Goal: Transaction & Acquisition: Purchase product/service

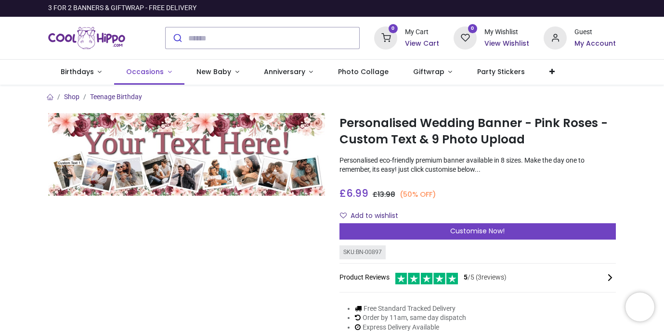
click at [149, 73] on span "Occasions" at bounding box center [145, 72] width 38 height 10
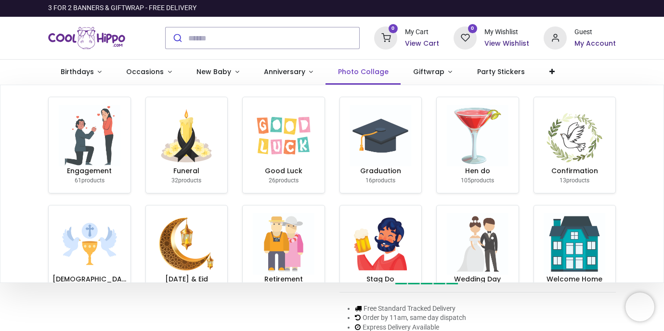
click at [351, 74] on span "Photo Collage" at bounding box center [363, 72] width 51 height 10
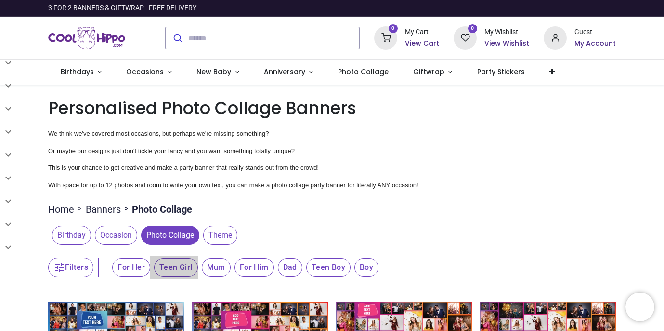
click at [182, 275] on span "Teen Girl" at bounding box center [176, 268] width 44 height 18
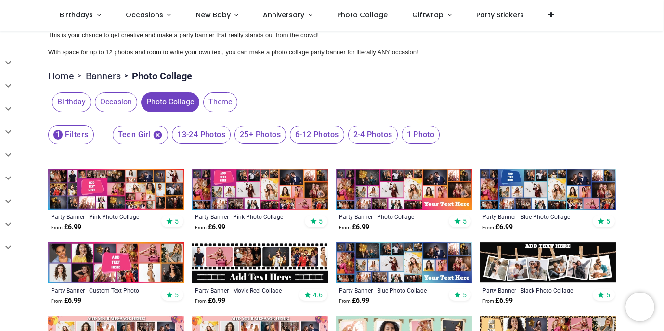
scroll to position [96, 0]
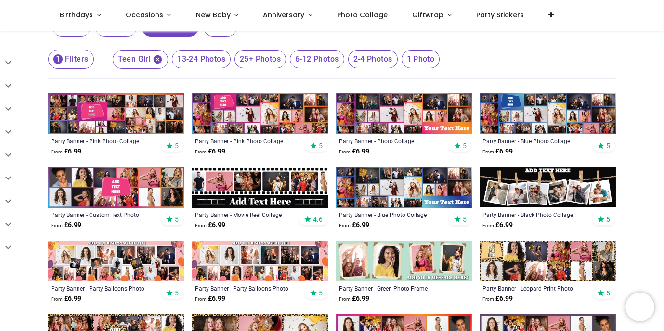
scroll to position [135, 0]
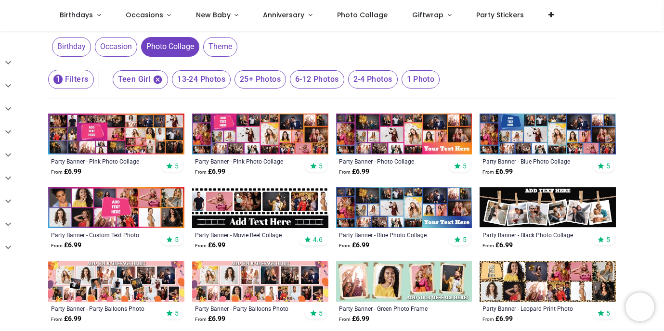
click at [274, 206] on img at bounding box center [260, 207] width 136 height 41
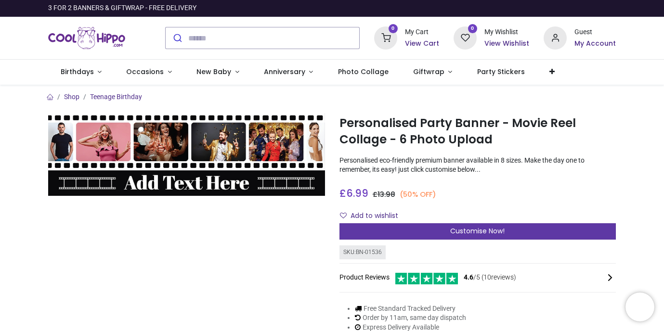
click at [416, 229] on div "Customise Now!" at bounding box center [478, 231] width 277 height 16
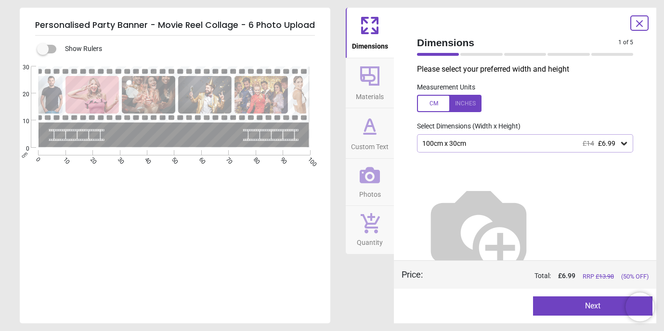
click at [486, 55] on div at bounding box center [481, 54] width 42 height 3
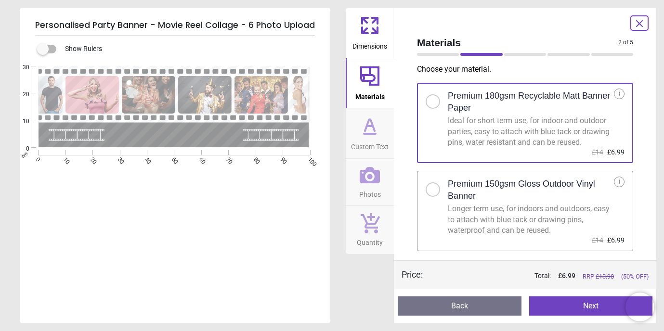
click at [452, 57] on div "2 of 6" at bounding box center [525, 55] width 224 height 10
click at [445, 55] on div at bounding box center [438, 54] width 42 height 3
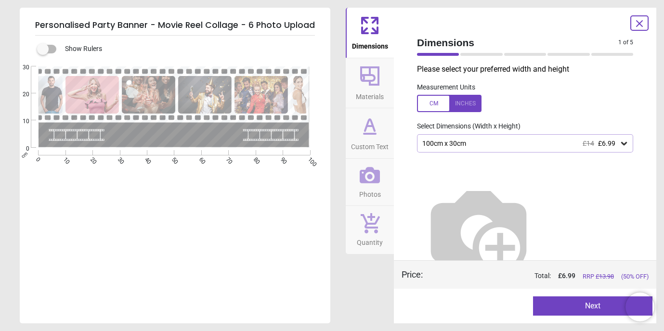
click at [621, 144] on icon at bounding box center [624, 144] width 10 height 10
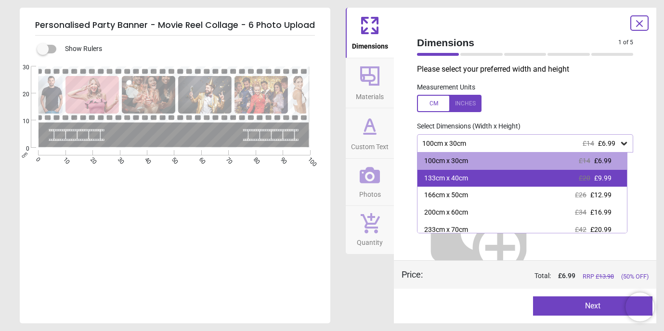
click at [596, 176] on span "£9.99" at bounding box center [602, 178] width 17 height 8
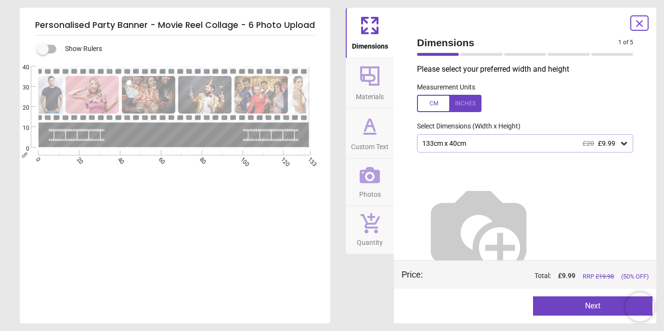
click at [619, 143] on icon at bounding box center [624, 144] width 10 height 10
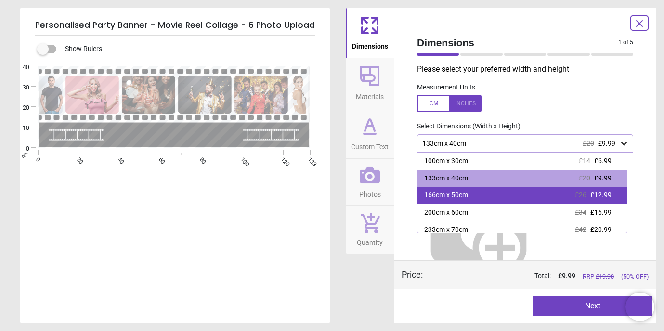
click at [591, 194] on span "£12.99" at bounding box center [601, 195] width 21 height 8
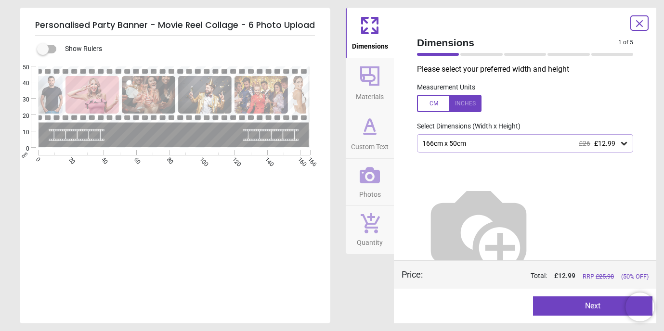
click at [573, 303] on button "Next" at bounding box center [593, 306] width 120 height 19
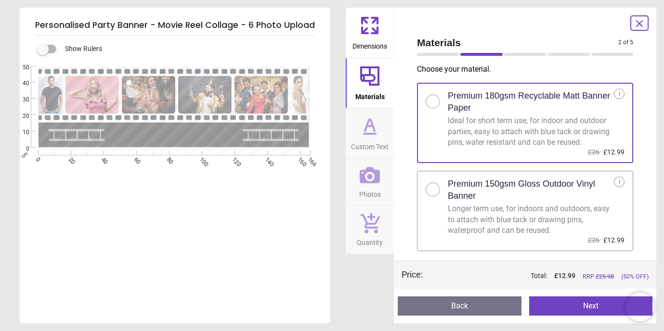
click at [582, 302] on button "Next" at bounding box center [591, 306] width 124 height 19
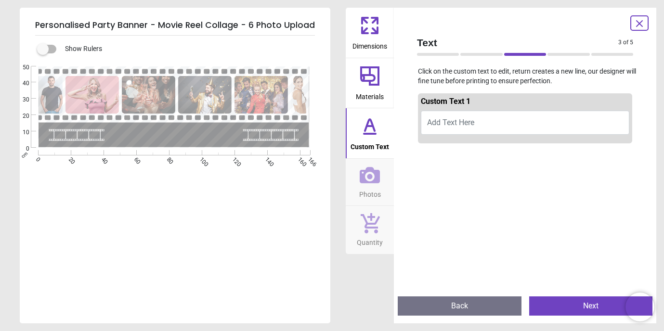
click at [459, 126] on span "Add Text Here" at bounding box center [450, 122] width 47 height 9
type textarea "**********"
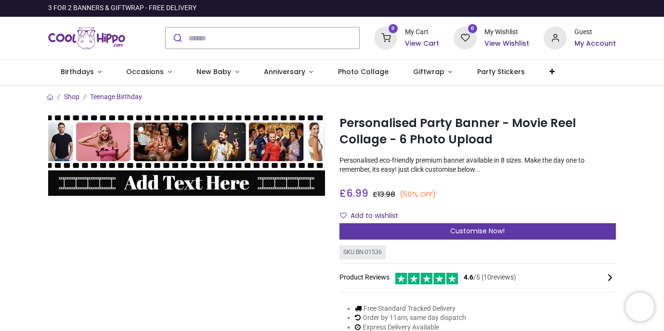
click at [477, 231] on span "Customise Now!" at bounding box center [477, 231] width 54 height 10
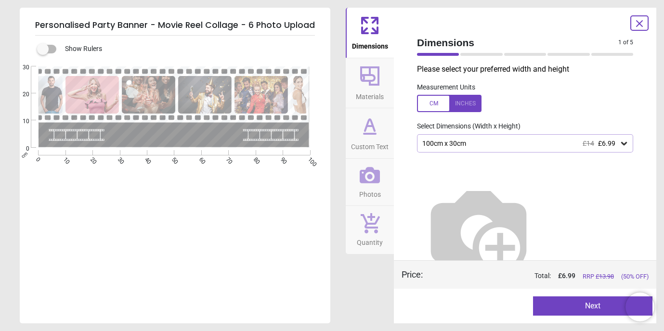
click at [620, 146] on icon at bounding box center [624, 144] width 10 height 10
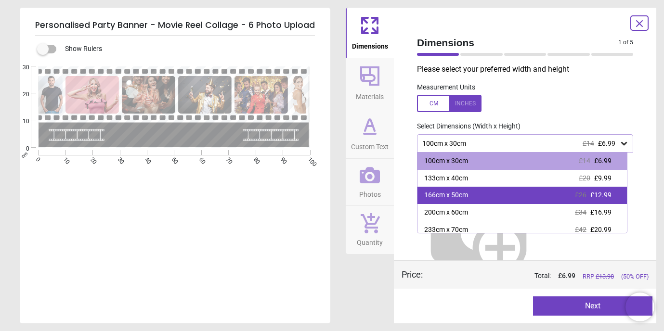
click at [592, 195] on span "£12.99" at bounding box center [601, 195] width 21 height 8
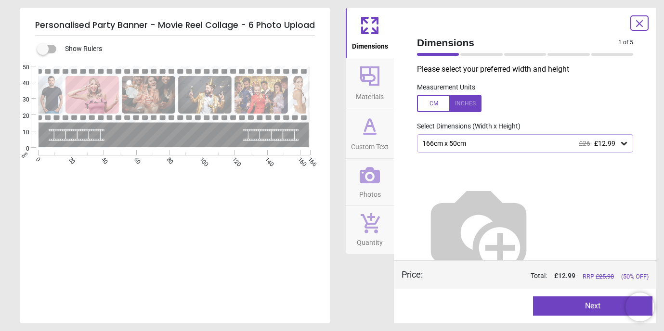
click at [578, 304] on button "Next" at bounding box center [593, 306] width 120 height 19
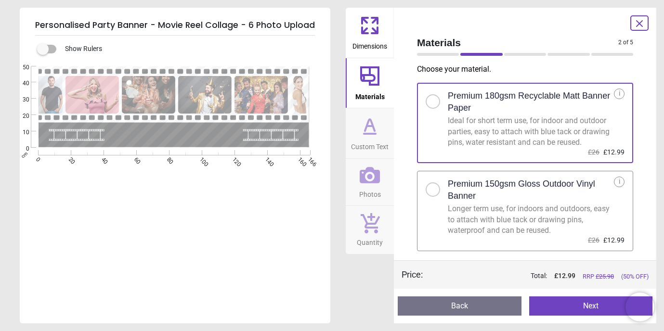
click at [578, 304] on button "Next" at bounding box center [591, 306] width 124 height 19
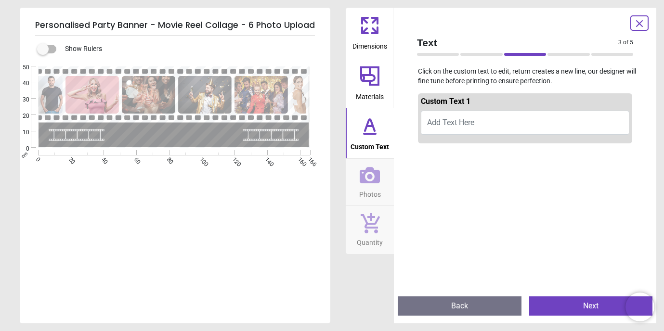
click at [459, 124] on span "Add Text Here" at bounding box center [450, 122] width 47 height 9
type textarea "**********"
click at [313, 218] on div "**********" at bounding box center [174, 231] width 309 height 331
click at [542, 301] on button "Next" at bounding box center [591, 306] width 124 height 19
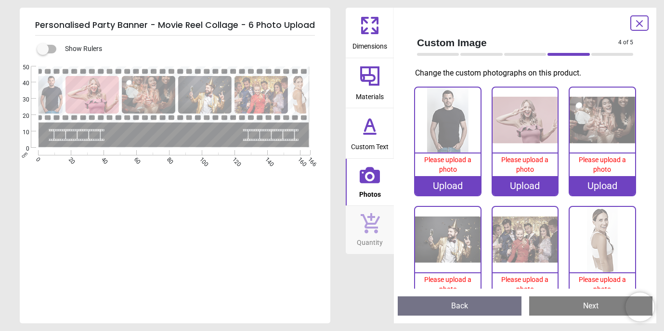
click at [194, 137] on div "Created with Snap null" at bounding box center [174, 106] width 309 height 81
click at [441, 187] on div "Upload" at bounding box center [447, 185] width 65 height 19
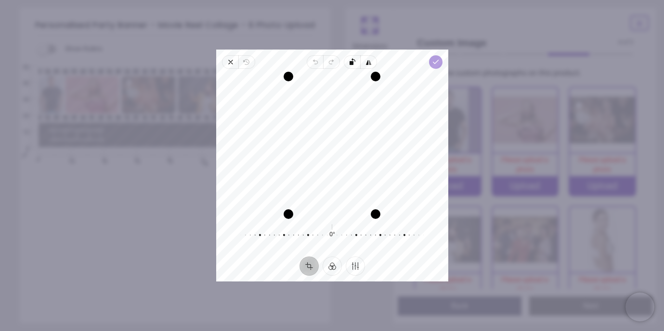
click at [438, 64] on icon "button" at bounding box center [436, 62] width 8 height 8
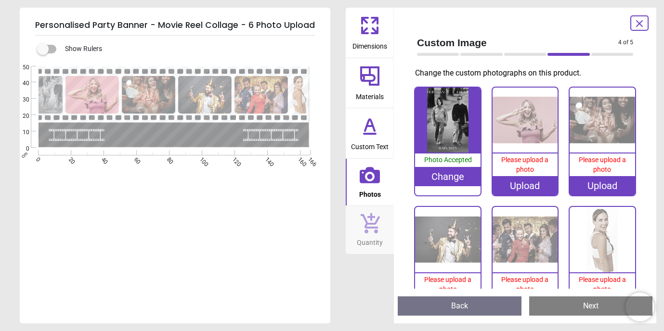
click at [448, 174] on div "Change" at bounding box center [447, 176] width 65 height 19
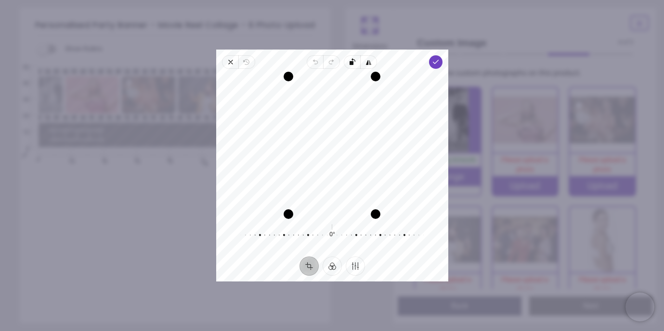
click at [307, 268] on button "Crop" at bounding box center [309, 266] width 19 height 19
click at [365, 63] on icon "button" at bounding box center [369, 62] width 8 height 8
drag, startPoint x: 376, startPoint y: 215, endPoint x: 345, endPoint y: 144, distance: 78.3
click at [345, 144] on div "Recenter" at bounding box center [332, 146] width 217 height 138
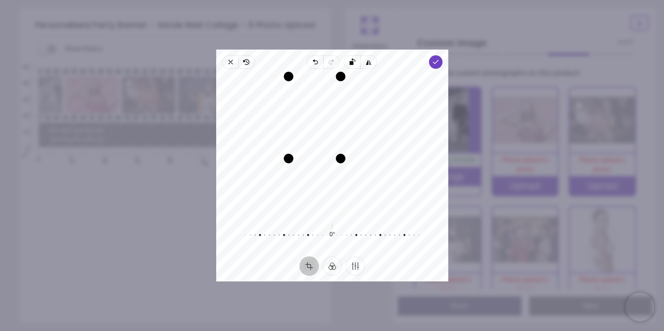
drag, startPoint x: 336, startPoint y: 148, endPoint x: 356, endPoint y: 146, distance: 20.3
click at [356, 146] on div "Recenter" at bounding box center [332, 146] width 217 height 138
click at [352, 266] on button "Finetune" at bounding box center [355, 266] width 19 height 19
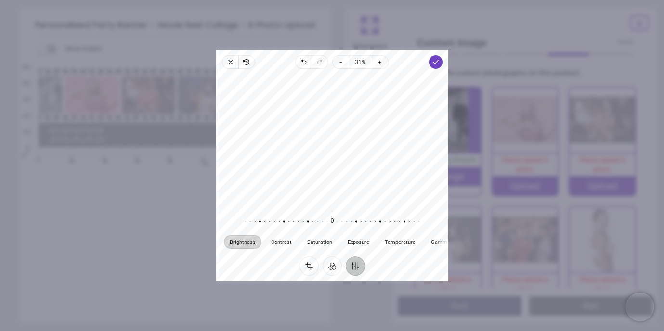
click at [352, 266] on button "Finetune" at bounding box center [355, 266] width 19 height 19
click at [355, 269] on button "Finetune" at bounding box center [355, 266] width 19 height 19
click at [337, 172] on div at bounding box center [332, 139] width 232 height 132
click at [227, 62] on icon "button" at bounding box center [231, 62] width 8 height 8
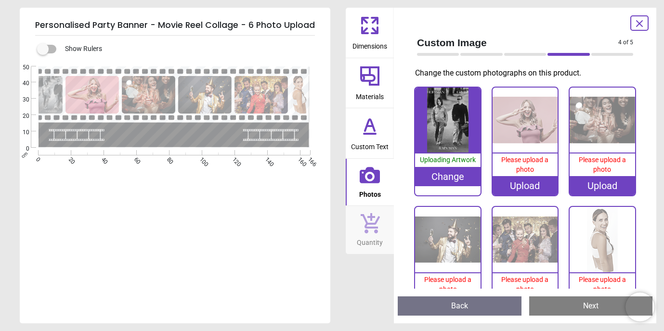
click at [437, 171] on div "Change" at bounding box center [447, 176] width 65 height 19
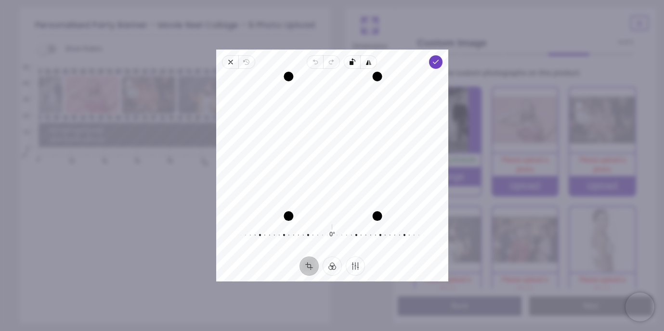
drag, startPoint x: 375, startPoint y: 214, endPoint x: 381, endPoint y: 232, distance: 18.6
click at [381, 232] on div "Recenter 0° Reset" at bounding box center [332, 163] width 232 height 188
click at [344, 231] on div at bounding box center [327, 235] width 185 height 27
click at [346, 235] on div at bounding box center [327, 235] width 185 height 27
click at [313, 62] on icon "button" at bounding box center [316, 62] width 8 height 8
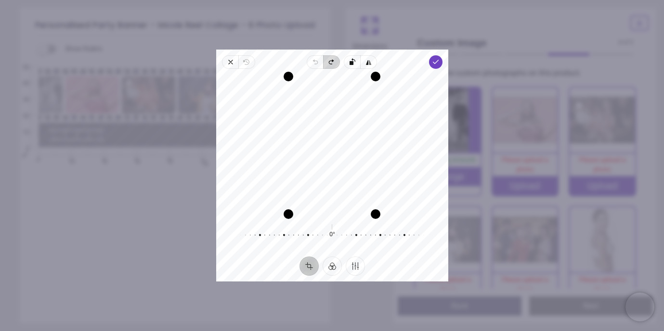
click at [329, 61] on icon "button" at bounding box center [330, 62] width 3 height 3
click at [351, 60] on icon "button" at bounding box center [441, 122] width 187 height 129
click at [352, 61] on rect "button" at bounding box center [352, 63] width 4 height 4
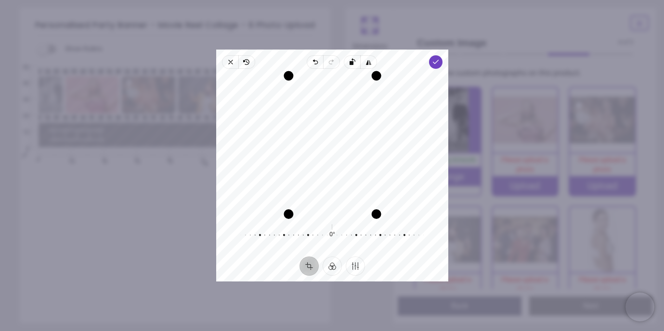
drag, startPoint x: 375, startPoint y: 77, endPoint x: 386, endPoint y: 82, distance: 12.7
click at [386, 82] on div "Recenter" at bounding box center [332, 146] width 217 height 138
click at [350, 64] on rect "button" at bounding box center [352, 63] width 4 height 4
drag, startPoint x: 376, startPoint y: 75, endPoint x: 386, endPoint y: 80, distance: 11.7
click at [386, 80] on div "Recenter" at bounding box center [332, 146] width 217 height 138
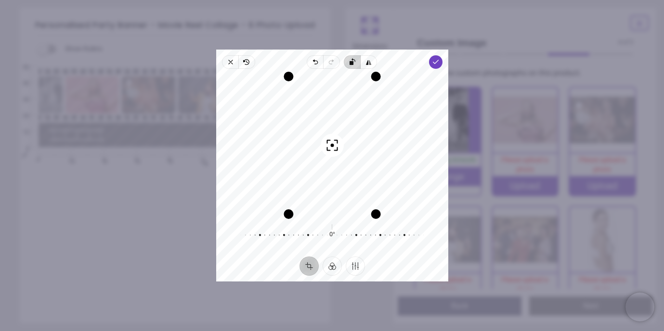
click at [352, 61] on icon "button" at bounding box center [441, 122] width 187 height 129
click at [435, 60] on icon "button" at bounding box center [436, 62] width 8 height 8
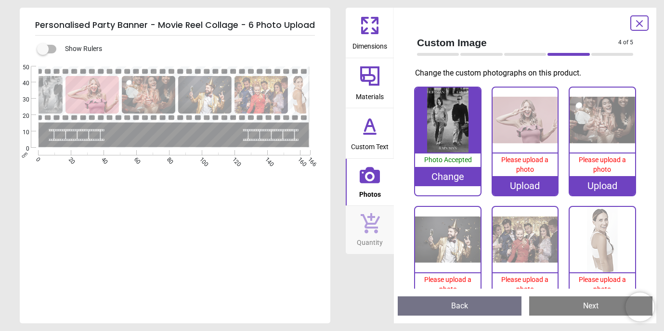
click at [439, 178] on div "Change" at bounding box center [447, 176] width 65 height 19
click at [441, 180] on div "Change" at bounding box center [447, 176] width 65 height 19
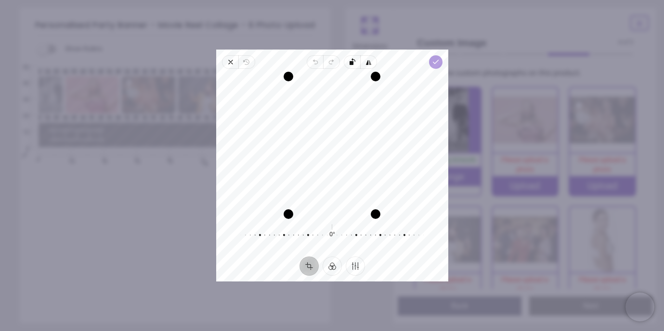
click at [432, 61] on icon "button" at bounding box center [436, 62] width 8 height 8
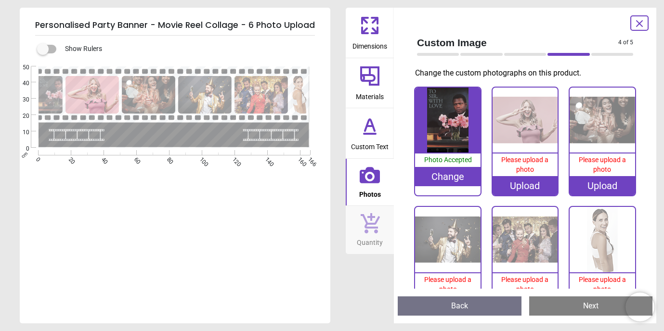
click at [520, 188] on div "Upload" at bounding box center [525, 185] width 65 height 19
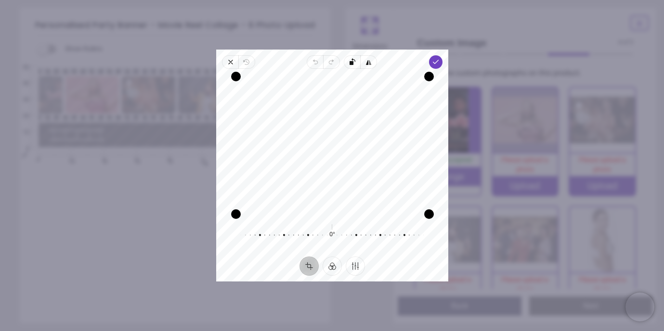
drag, startPoint x: 336, startPoint y: 161, endPoint x: 332, endPoint y: 237, distance: 76.2
click at [332, 237] on div "Recenter 0° Reset" at bounding box center [332, 163] width 232 height 188
click at [434, 64] on icon "button" at bounding box center [436, 62] width 8 height 8
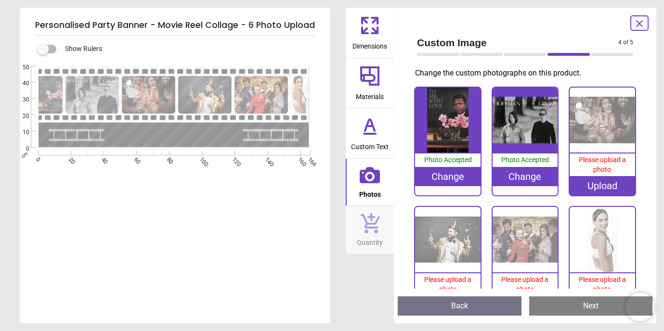
click at [584, 181] on div "Upload" at bounding box center [602, 185] width 65 height 19
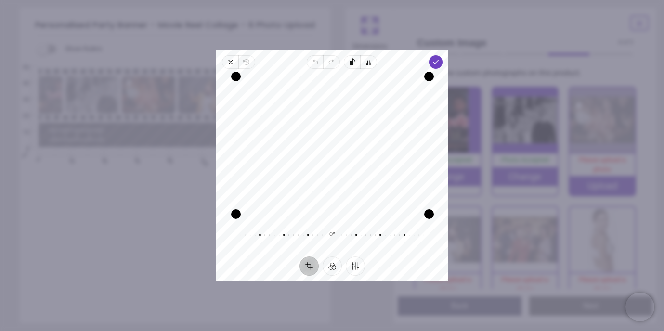
drag, startPoint x: 321, startPoint y: 156, endPoint x: 323, endPoint y: 138, distance: 18.5
click at [323, 138] on div "Recenter" at bounding box center [332, 146] width 217 height 138
click at [435, 64] on icon "button" at bounding box center [436, 62] width 8 height 8
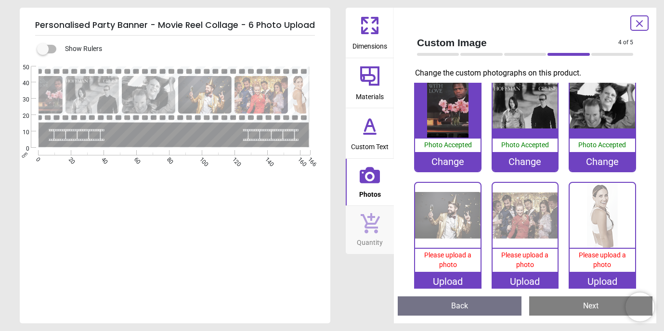
scroll to position [25, 0]
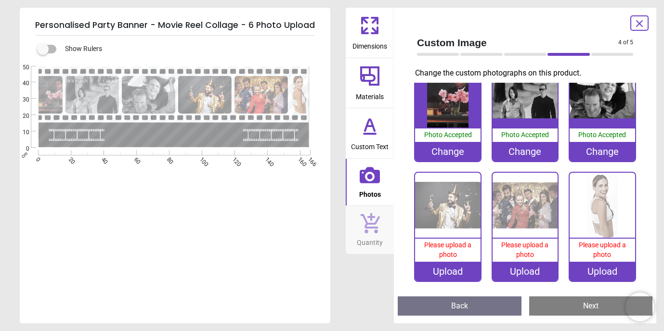
click at [446, 269] on div "Upload" at bounding box center [447, 271] width 65 height 19
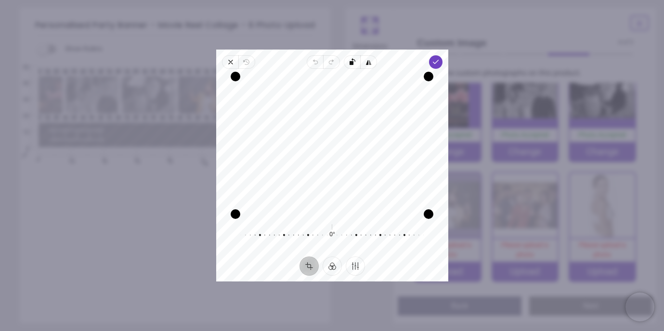
drag, startPoint x: 333, startPoint y: 157, endPoint x: 332, endPoint y: 200, distance: 43.8
click at [332, 200] on div "Recenter" at bounding box center [332, 146] width 217 height 138
click at [438, 64] on icon "button" at bounding box center [436, 62] width 8 height 8
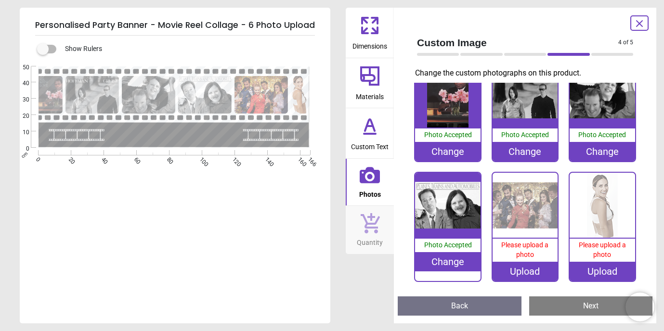
click at [515, 269] on div "Upload" at bounding box center [525, 271] width 65 height 19
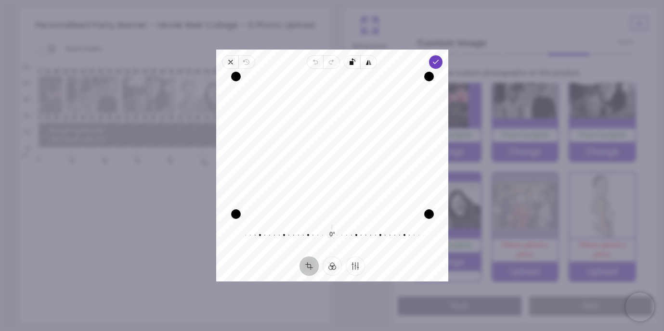
drag, startPoint x: 336, startPoint y: 154, endPoint x: 334, endPoint y: 196, distance: 42.5
click at [334, 196] on div "Recenter" at bounding box center [332, 146] width 217 height 138
click at [434, 65] on icon "button" at bounding box center [436, 62] width 8 height 8
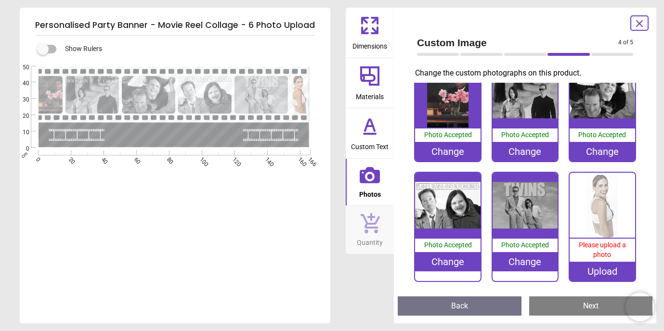
click at [575, 269] on div "Upload" at bounding box center [602, 271] width 65 height 19
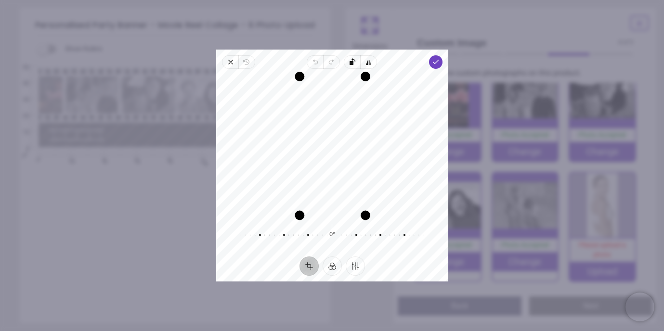
drag, startPoint x: 364, startPoint y: 215, endPoint x: 380, endPoint y: 211, distance: 16.4
click at [380, 211] on div "Recenter" at bounding box center [332, 146] width 217 height 138
drag, startPoint x: 364, startPoint y: 215, endPoint x: 379, endPoint y: 235, distance: 24.8
click at [379, 235] on div "Recenter 0° Reset" at bounding box center [332, 163] width 232 height 188
click at [434, 64] on polyline "button" at bounding box center [435, 61] width 5 height 3
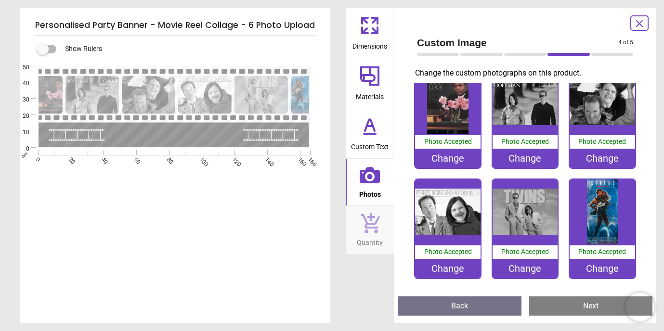
scroll to position [15, 0]
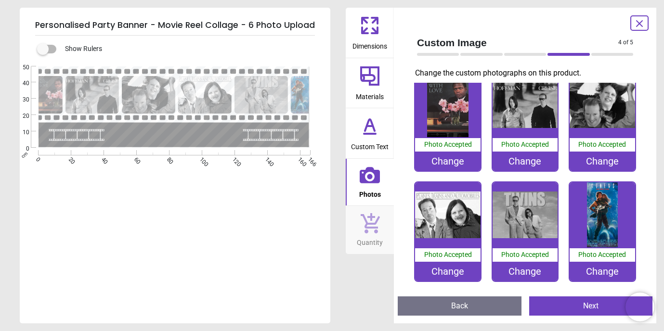
click at [591, 266] on div "Change" at bounding box center [602, 271] width 65 height 19
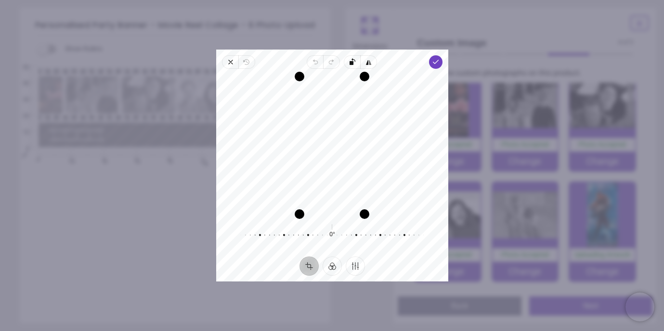
drag, startPoint x: 329, startPoint y: 146, endPoint x: 328, endPoint y: 176, distance: 30.3
click at [328, 176] on div "Recenter" at bounding box center [332, 146] width 217 height 138
click at [434, 62] on polyline "button" at bounding box center [435, 61] width 5 height 3
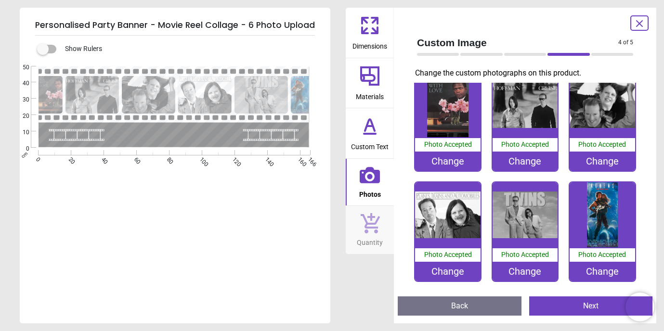
click at [568, 306] on button "Next" at bounding box center [591, 306] width 124 height 19
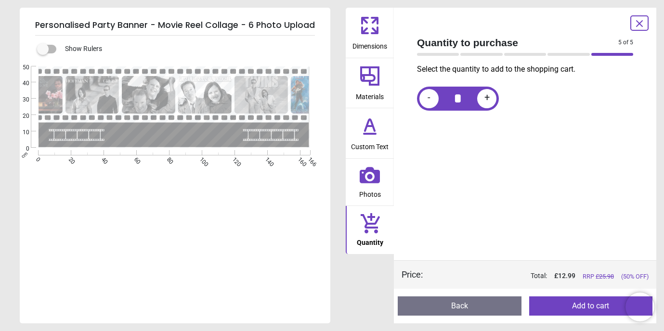
scroll to position [0, 0]
click at [564, 309] on button "Add to cart" at bounding box center [591, 306] width 124 height 19
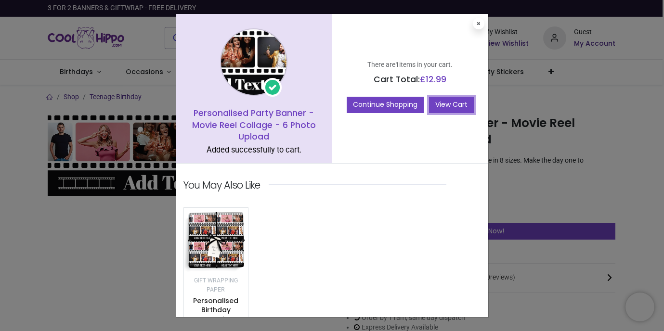
click at [443, 104] on link "View Cart" at bounding box center [451, 105] width 45 height 16
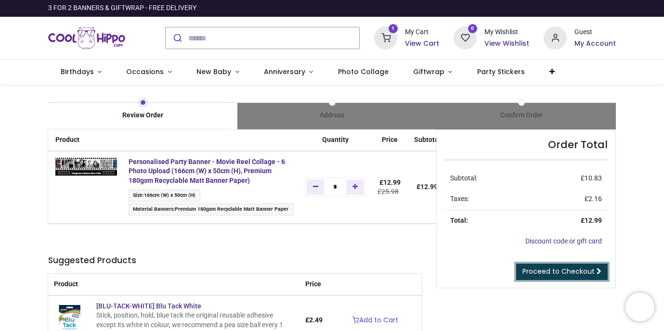
click at [561, 269] on span "Proceed to Checkout" at bounding box center [559, 272] width 72 height 10
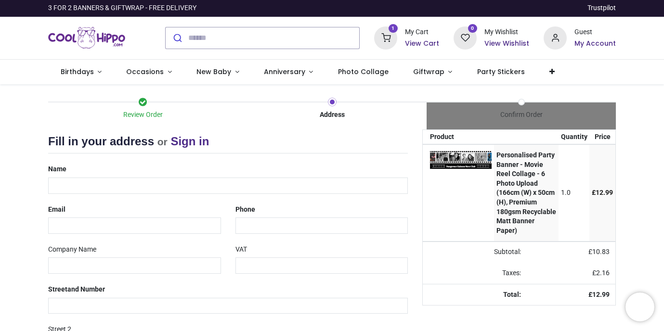
select select "***"
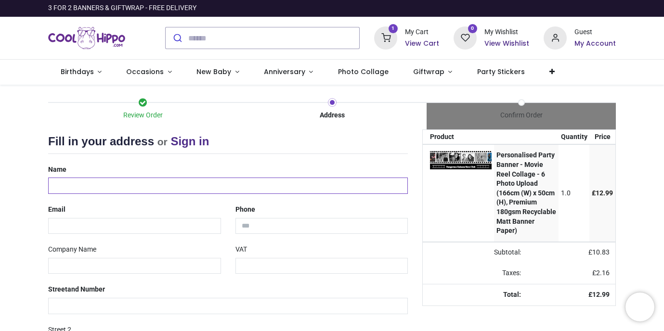
click at [148, 183] on input "text" at bounding box center [228, 186] width 360 height 16
type input "**********"
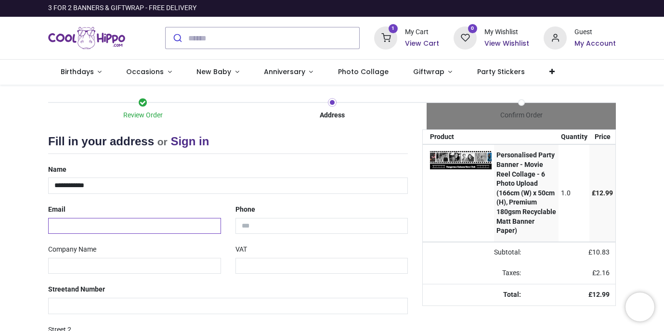
type input "**********"
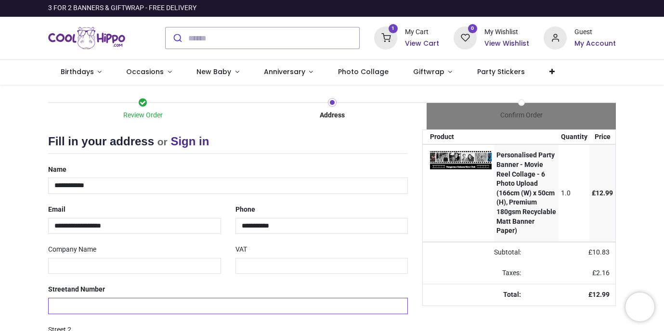
type input "**********"
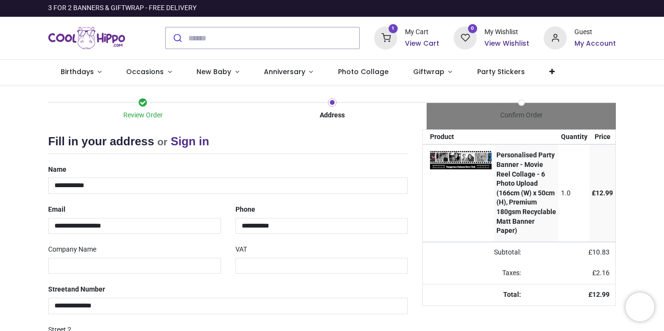
type input "*****"
type input "**********"
type input "********"
click at [627, 150] on div "Review Order Address Confirm Order Your order: £ 12.99 Product Price" at bounding box center [332, 287] width 664 height 405
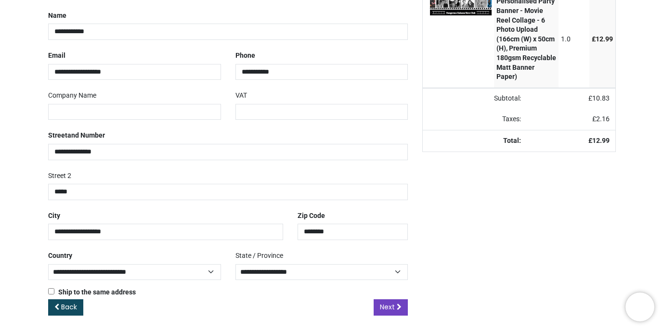
scroll to position [158, 0]
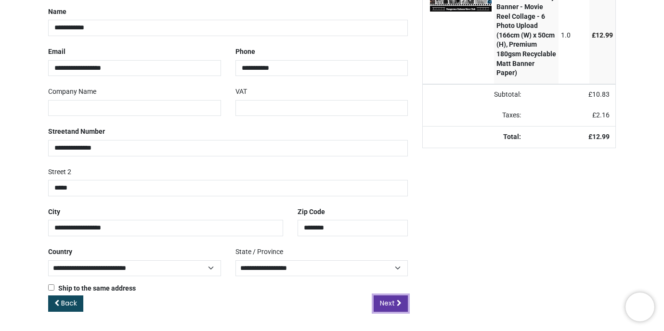
click at [388, 303] on span "Next" at bounding box center [387, 304] width 15 height 10
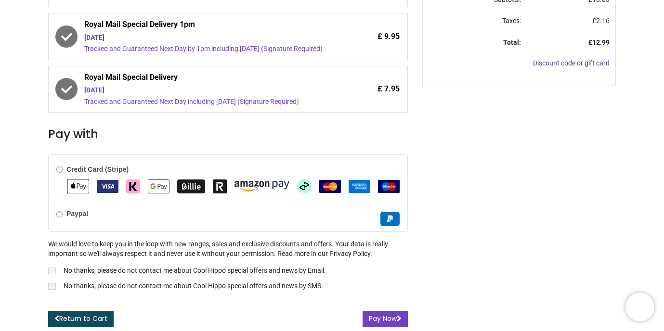
scroll to position [283, 0]
click at [100, 187] on img "VISA" at bounding box center [108, 186] width 22 height 13
click at [492, 245] on div "Your order: £ 12.99 Product Quantity Price Personalised Party Banner - Movie Re…" at bounding box center [519, 91] width 208 height 471
click at [394, 315] on button "Pay Now" at bounding box center [385, 319] width 45 height 16
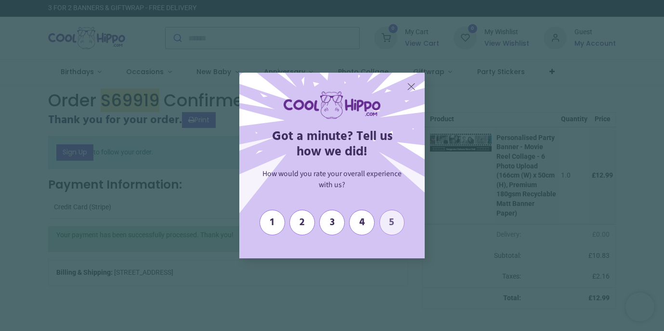
click at [392, 224] on span "5" at bounding box center [392, 223] width 16 height 12
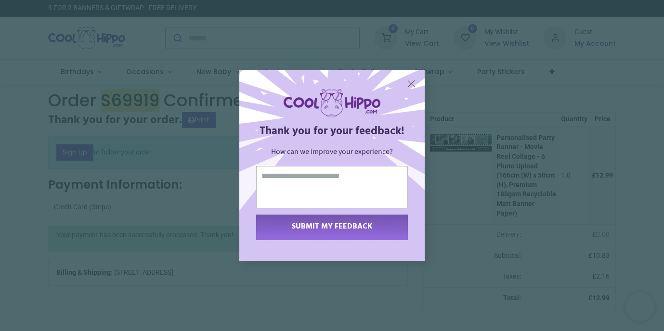
click at [374, 226] on div "SUBMIT MY FEEDBACK" at bounding box center [332, 227] width 139 height 8
